Goal: Information Seeking & Learning: Find specific fact

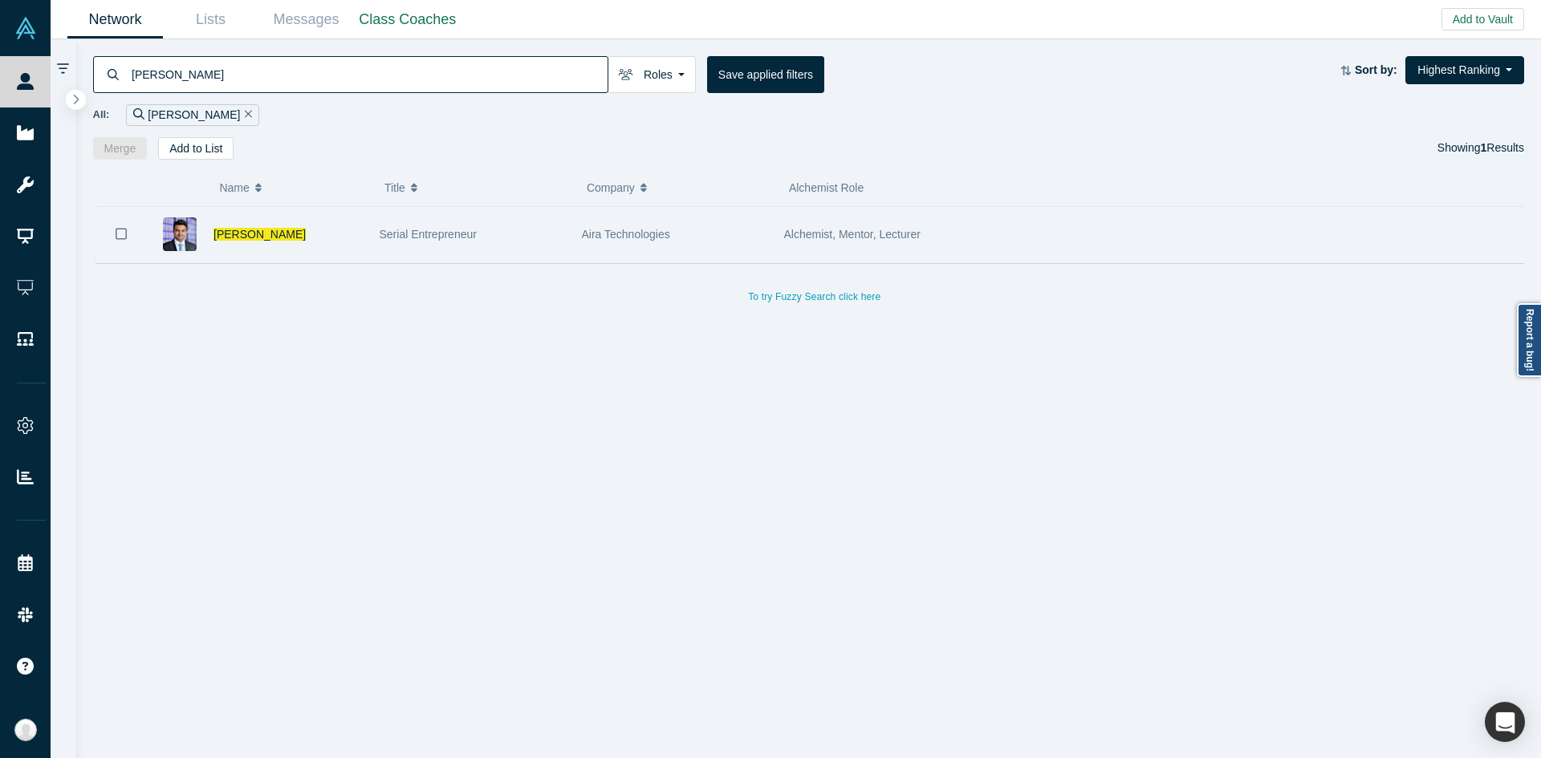
click at [464, 257] on div "Serial Entrepreneur" at bounding box center [472, 234] width 185 height 55
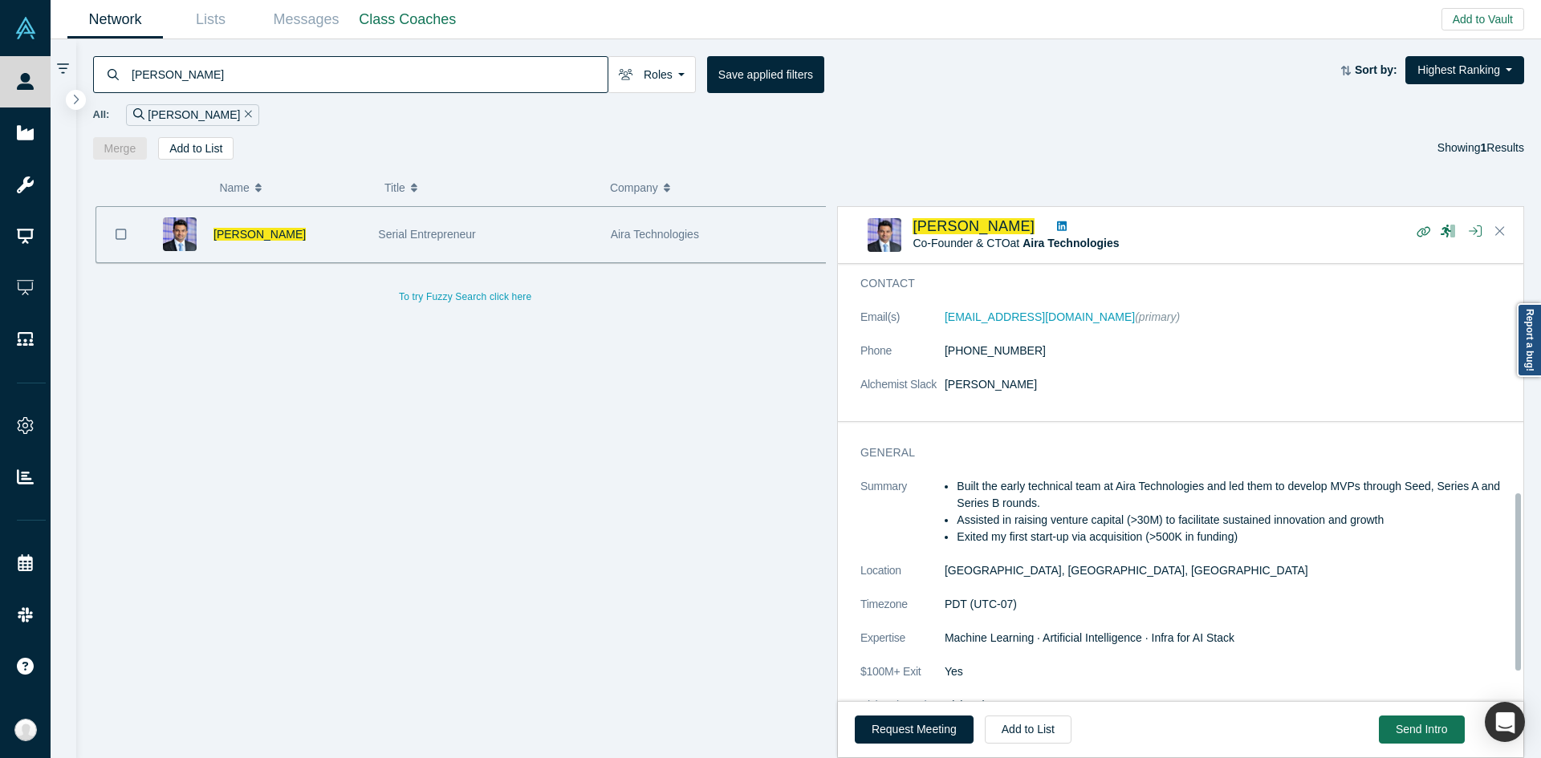
scroll to position [639, 0]
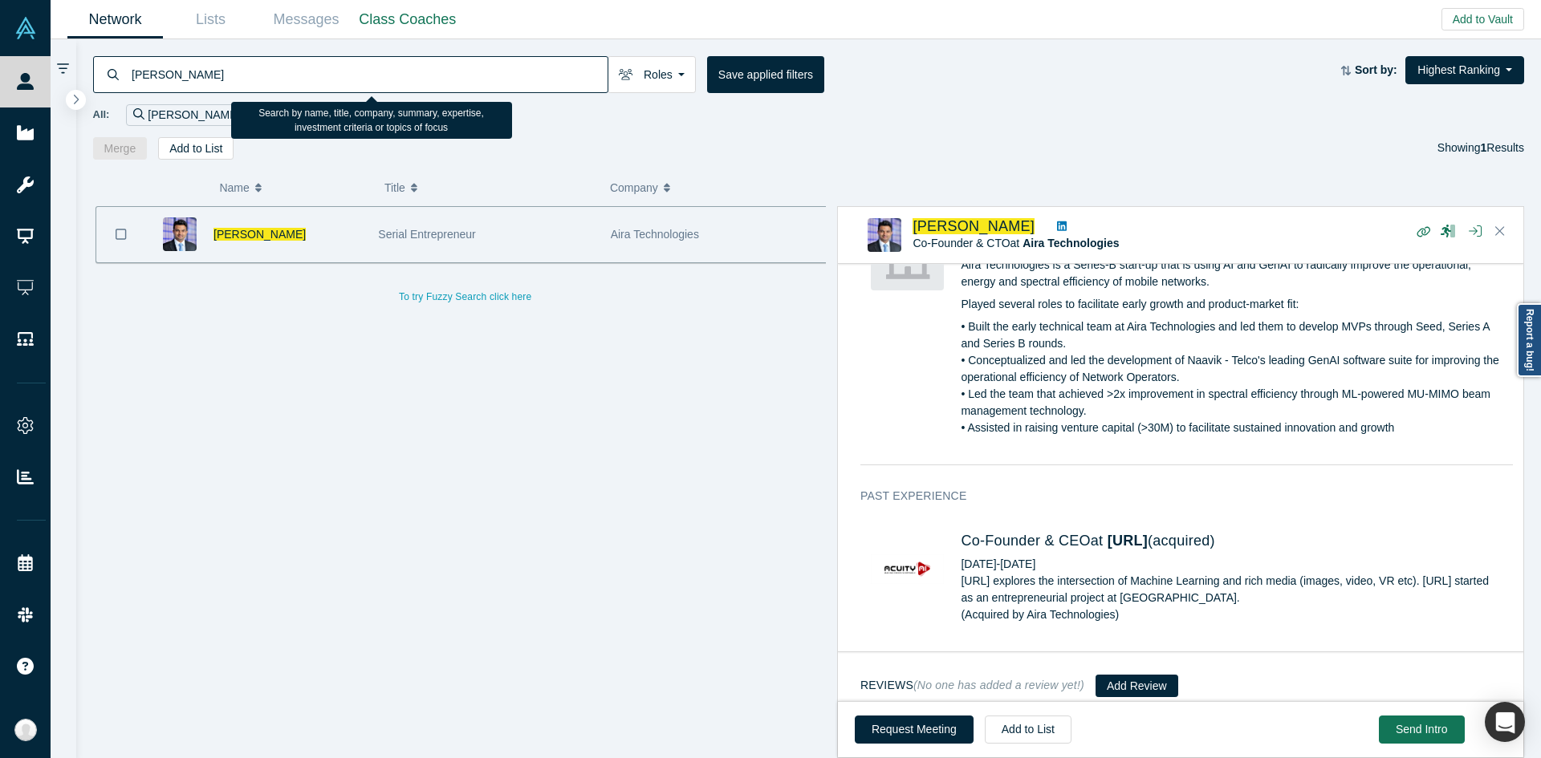
click at [465, 75] on input "[PERSON_NAME]" at bounding box center [368, 74] width 477 height 38
paste input "omain Gillet"
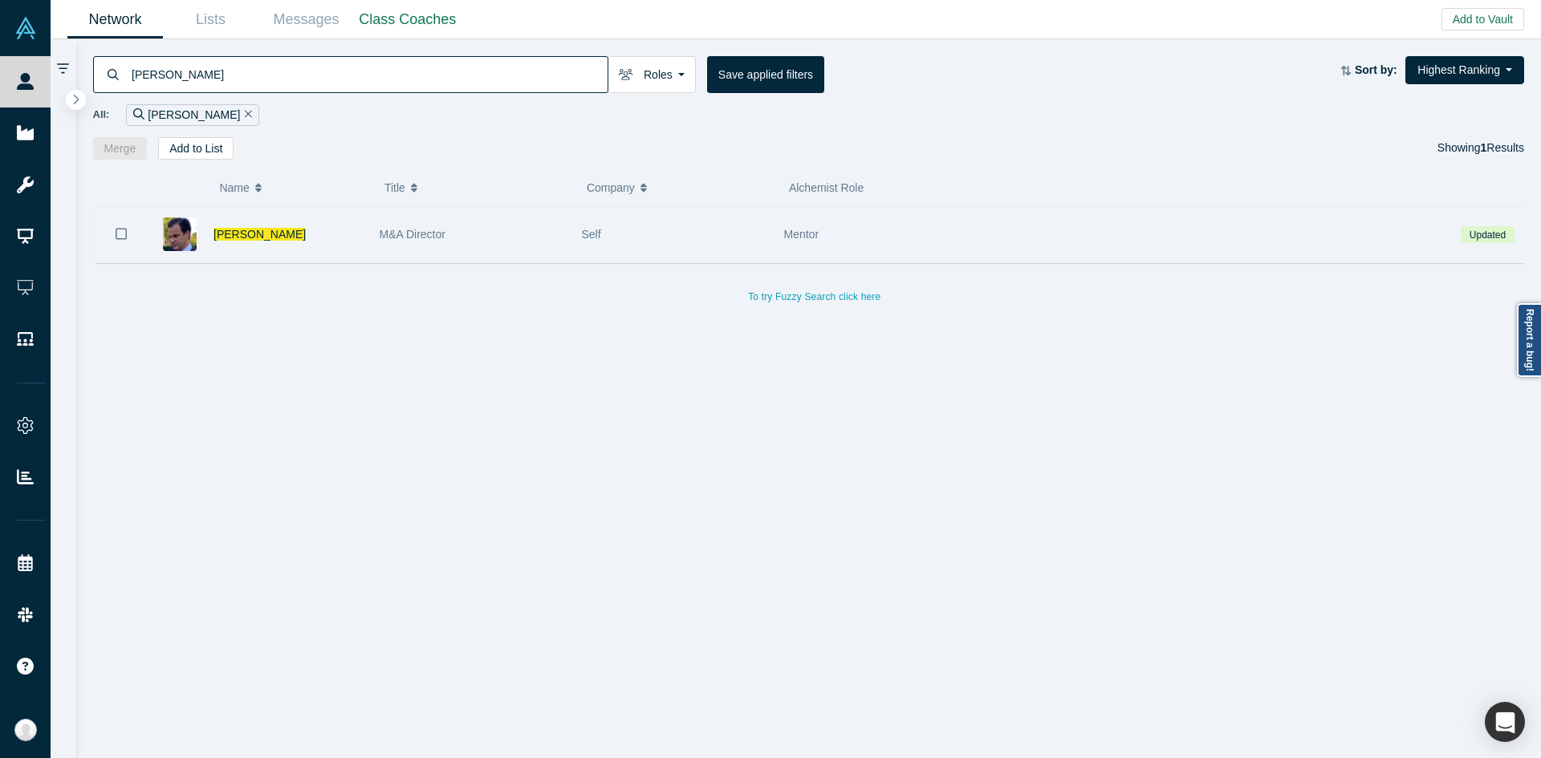
click at [477, 234] on div "M&A Director" at bounding box center [472, 234] width 185 height 55
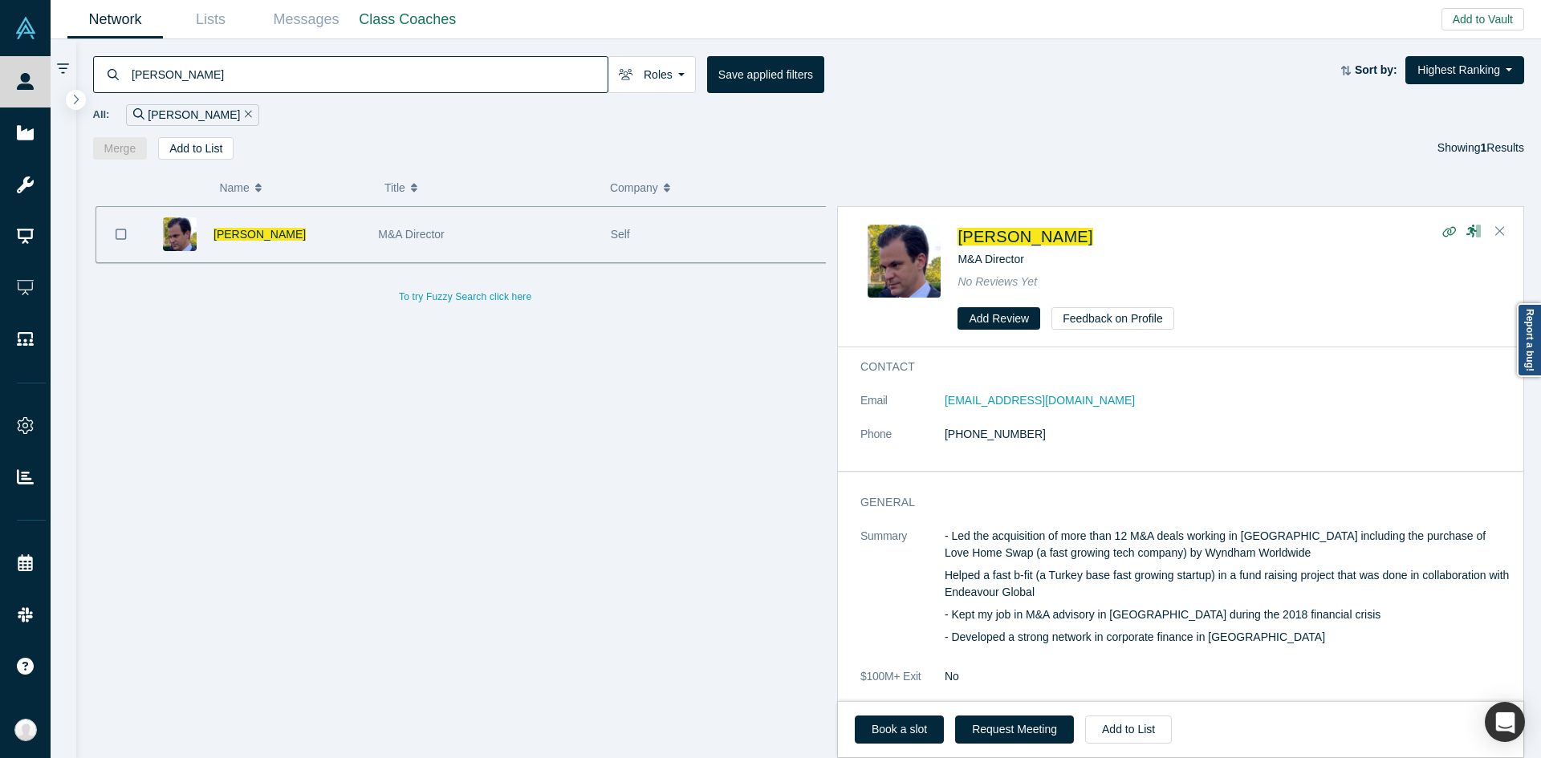
click at [1111, 504] on h3 "General" at bounding box center [1175, 502] width 630 height 17
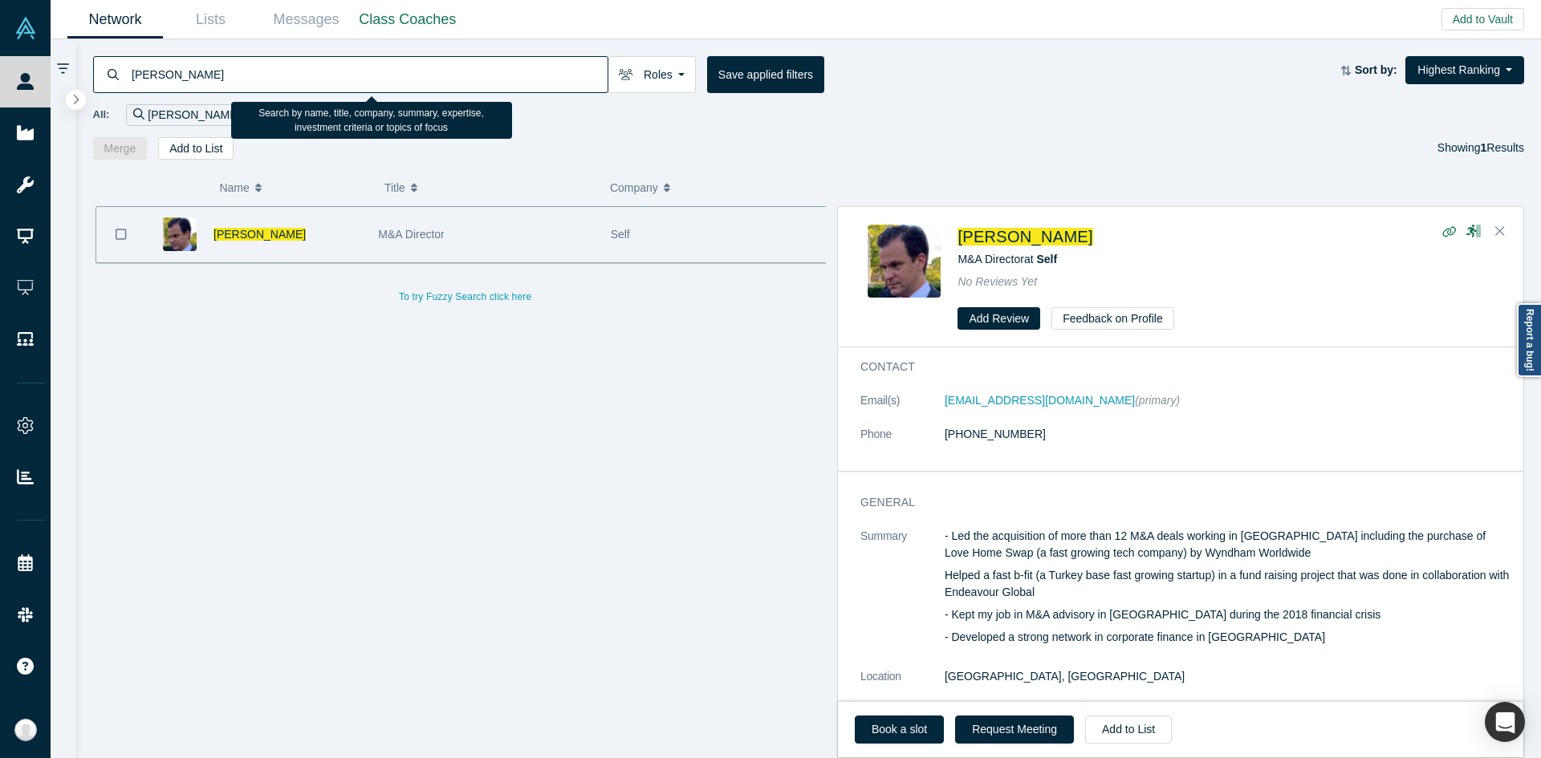
click at [533, 63] on input "[PERSON_NAME]" at bounding box center [368, 74] width 477 height 38
paste input "[PERSON_NAME]"
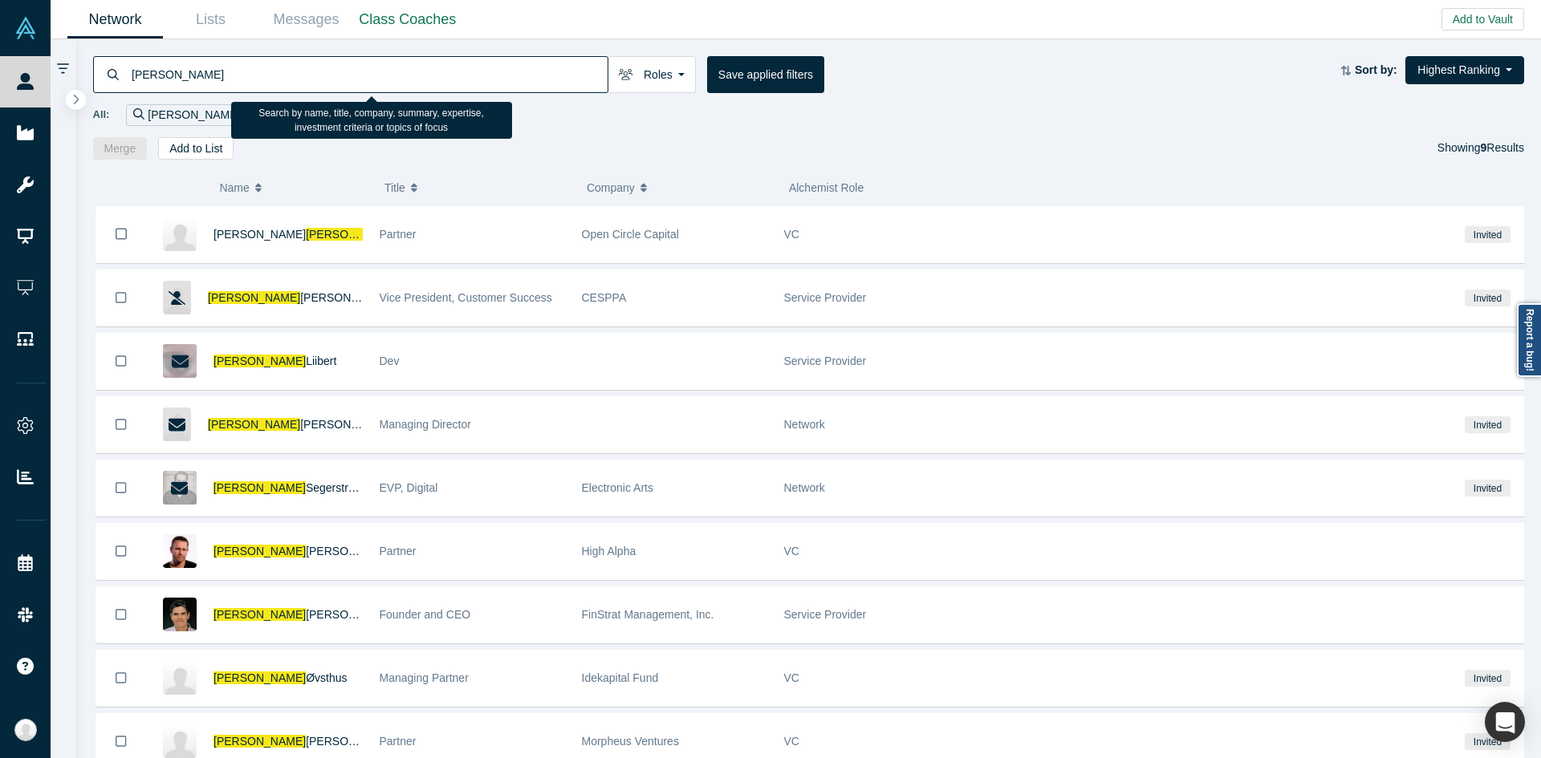
click at [346, 76] on input "[PERSON_NAME]" at bounding box center [368, 74] width 477 height 38
paste input "[PERSON_NAME]"
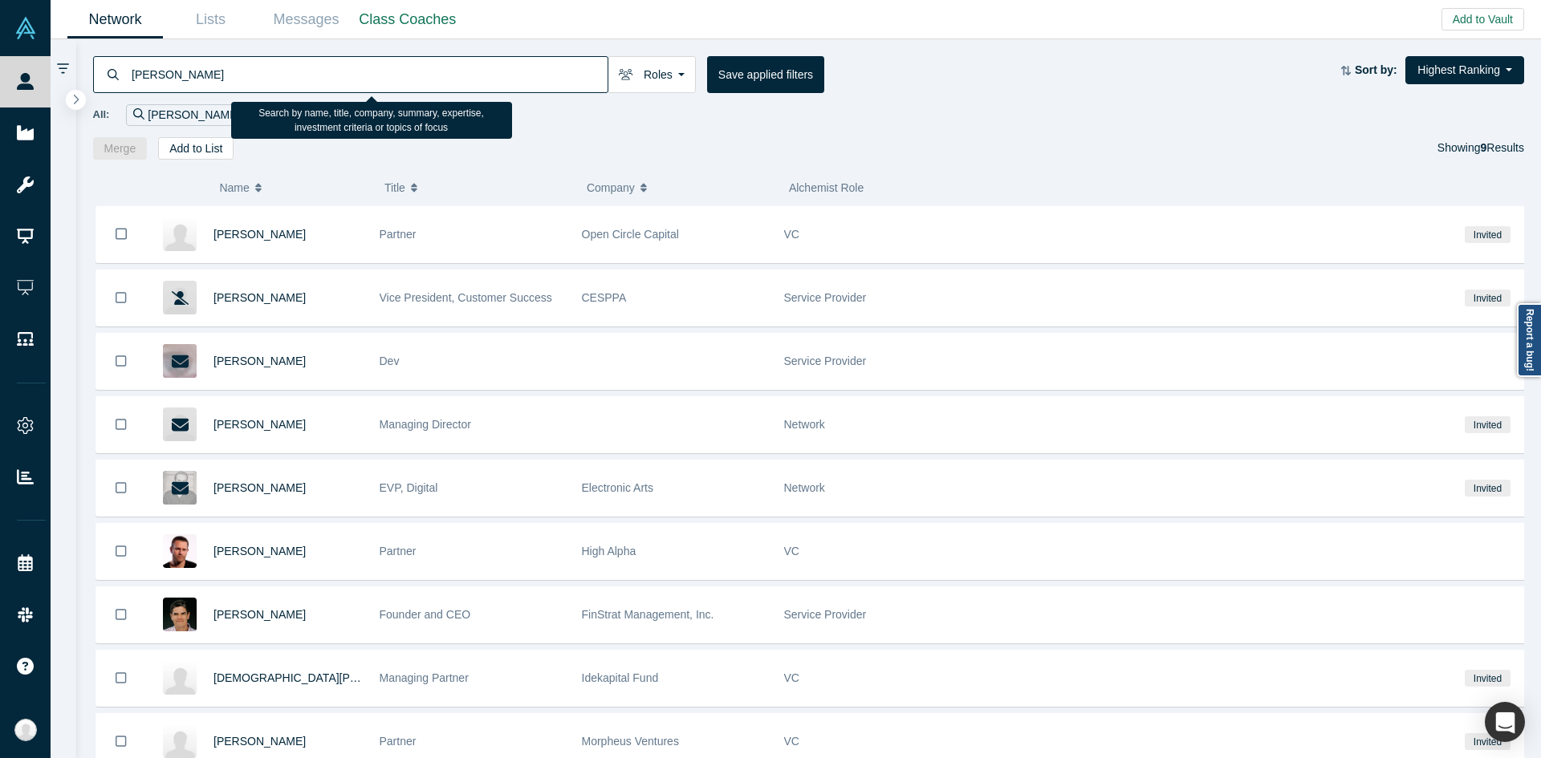
type input "[PERSON_NAME]"
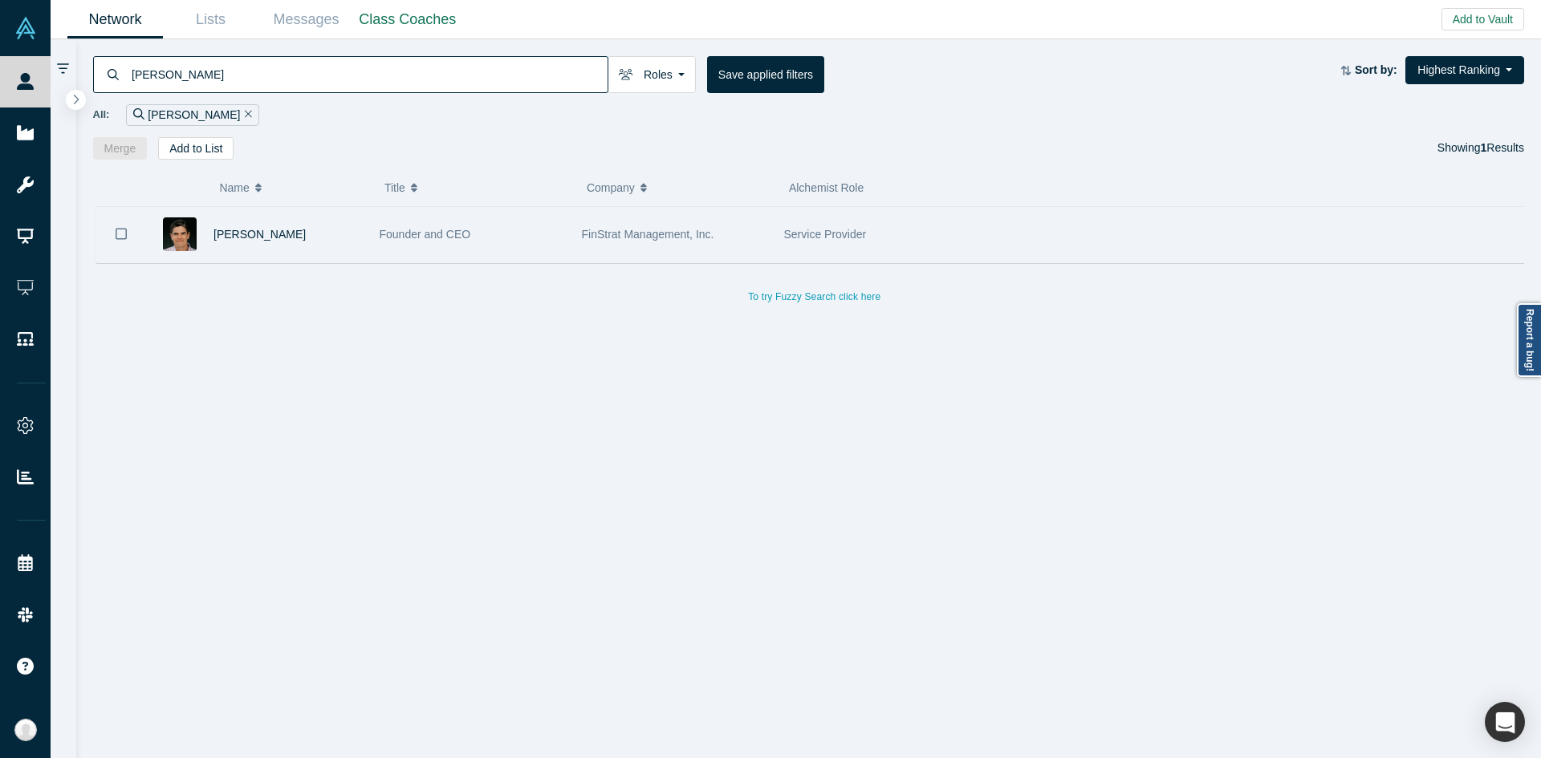
click at [325, 215] on div "[PERSON_NAME]" at bounding box center [287, 234] width 149 height 55
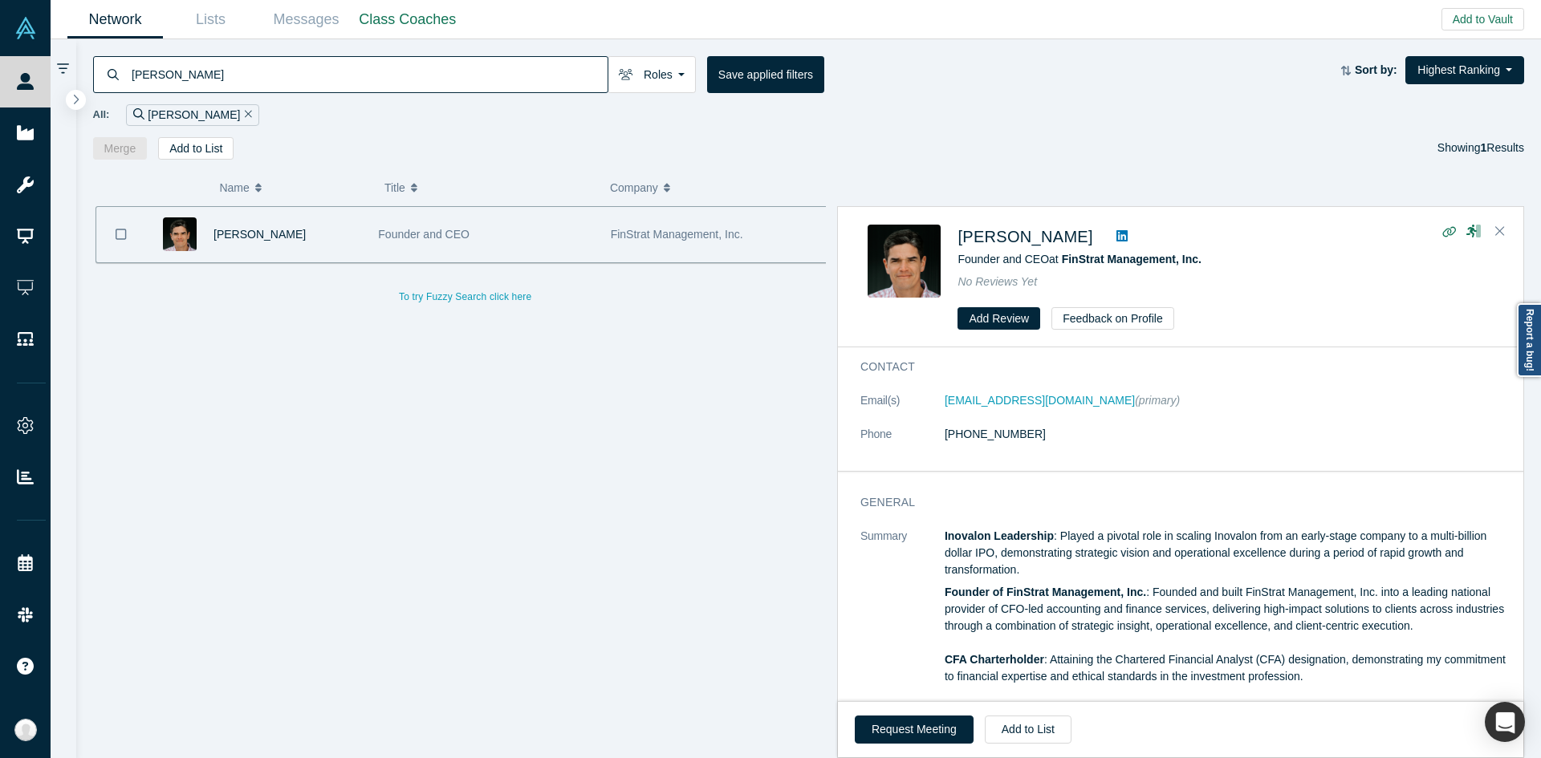
drag, startPoint x: 948, startPoint y: 238, endPoint x: 1085, endPoint y: 240, distance: 137.2
click at [1085, 240] on div "[PERSON_NAME] Founder and CEO at FinStrat Management, Inc. No Reviews Yet Add R…" at bounding box center [1182, 278] width 631 height 106
copy div "[PERSON_NAME]"
click at [1110, 229] on link at bounding box center [1122, 236] width 24 height 19
drag, startPoint x: 1225, startPoint y: 262, endPoint x: 1059, endPoint y: 261, distance: 166.1
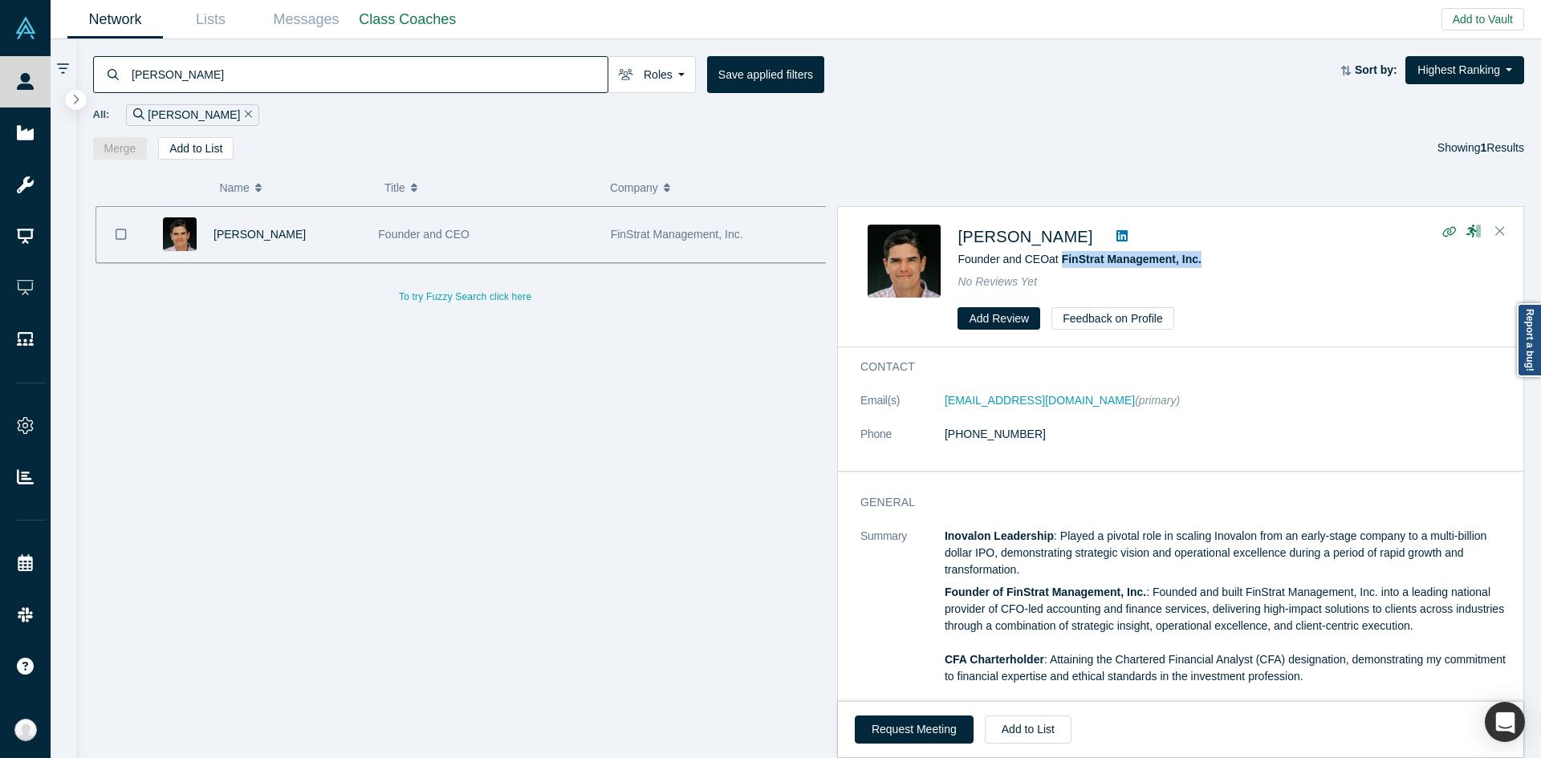
click at [1059, 261] on div "Founder and CEO at FinStrat Management, Inc." at bounding box center [1224, 259] width 535 height 17
copy span "FinStrat Management, Inc."
